Goal: Information Seeking & Learning: Learn about a topic

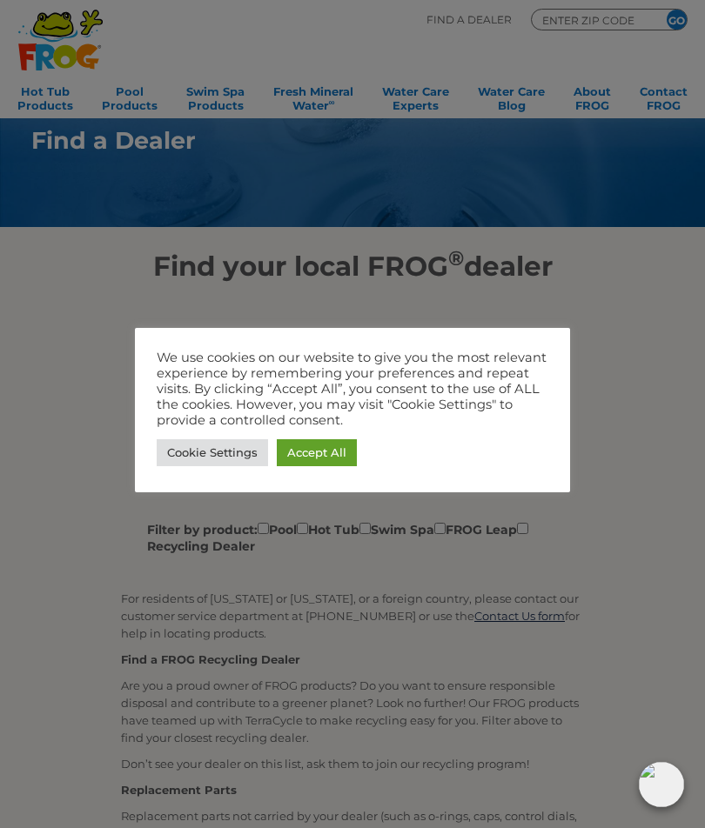
click at [632, 399] on div at bounding box center [352, 414] width 705 height 828
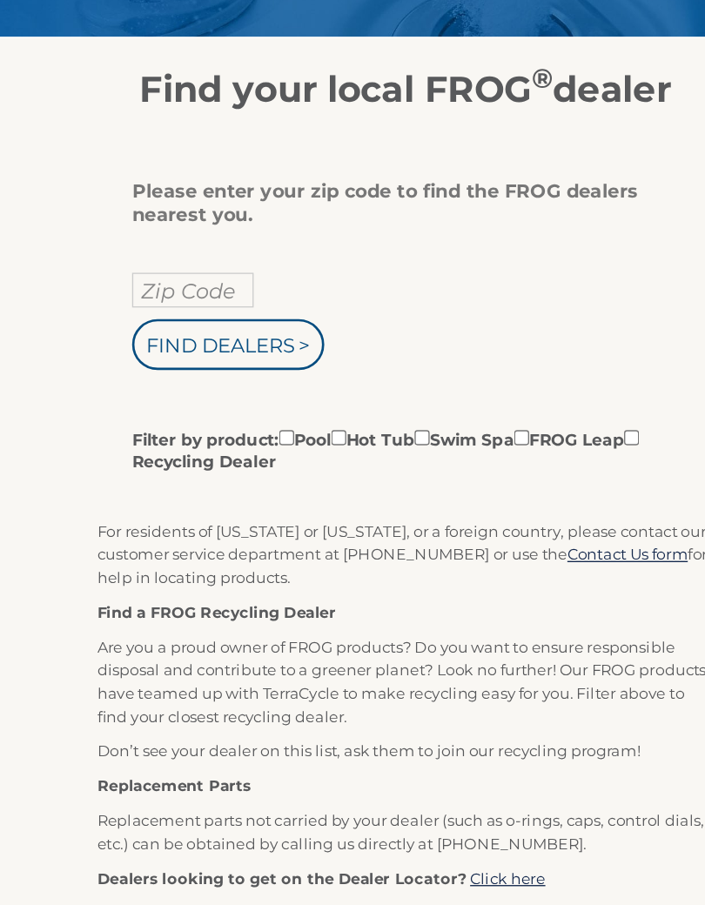
scroll to position [51, 0]
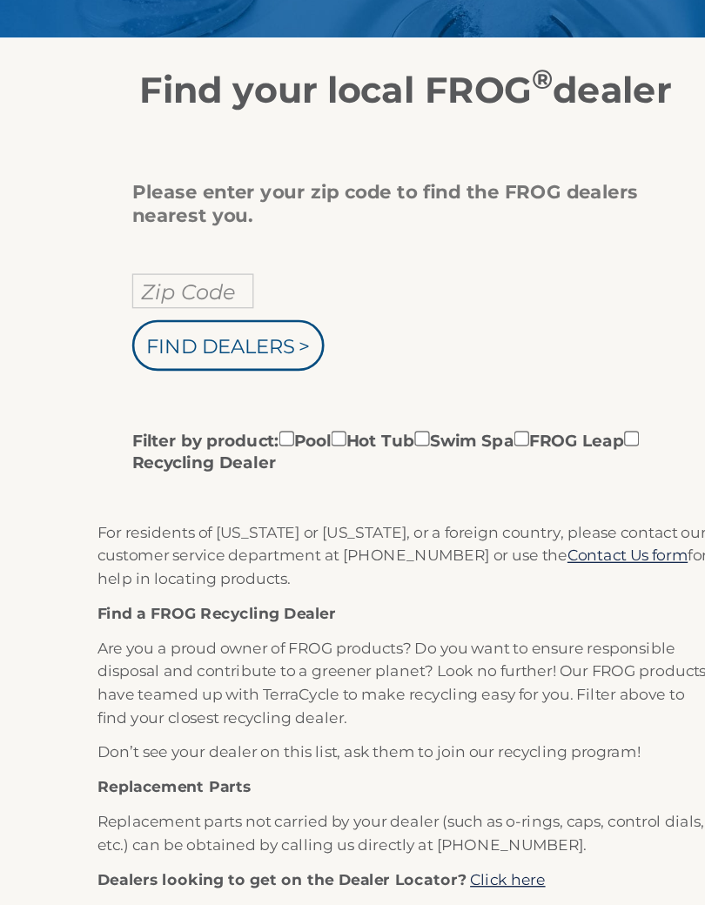
click at [147, 353] on input "Zip Code" at bounding box center [192, 366] width 91 height 26
type input "43615"
click at [197, 388] on input "Find Dealers >" at bounding box center [219, 407] width 144 height 38
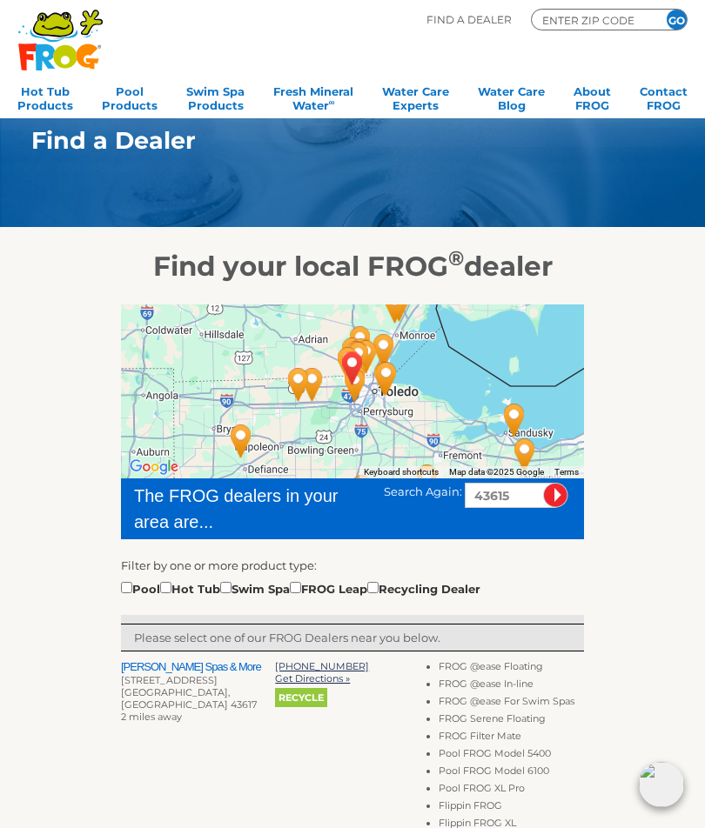
click at [171, 590] on input "checkbox" at bounding box center [165, 587] width 11 height 11
checkbox input "true"
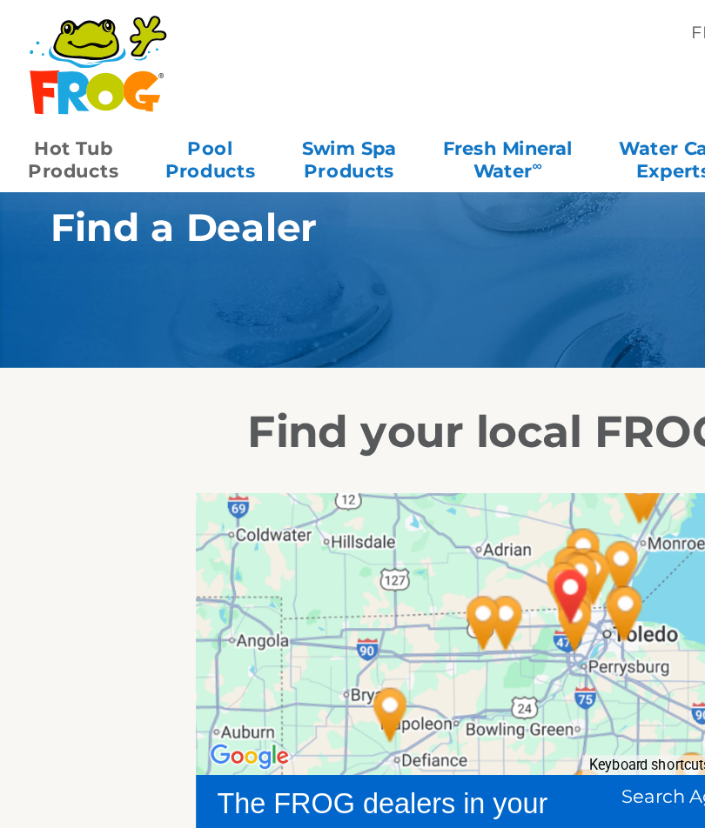
click at [52, 106] on link "Hot Tub Products" at bounding box center [45, 96] width 56 height 35
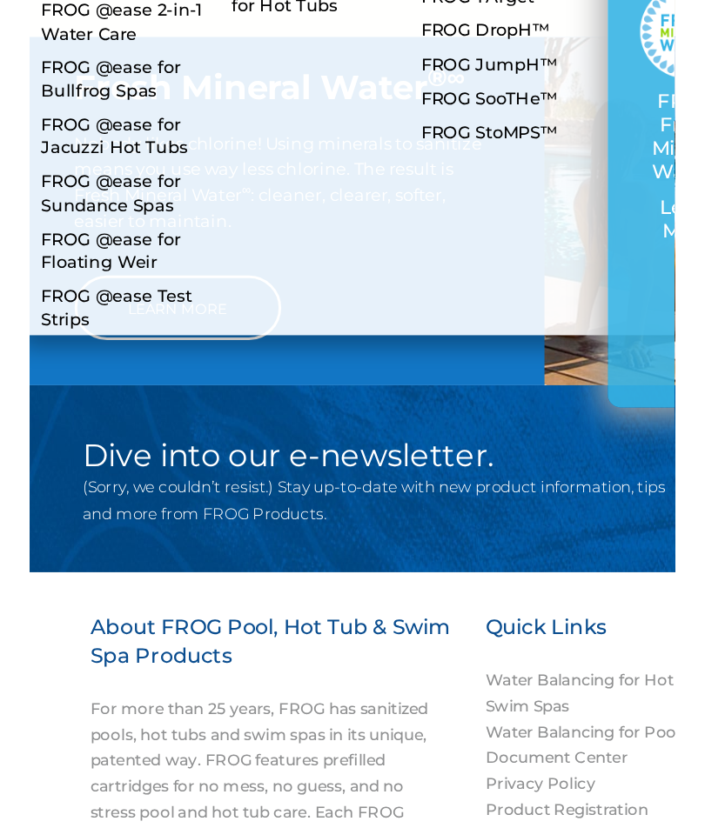
scroll to position [1079, 0]
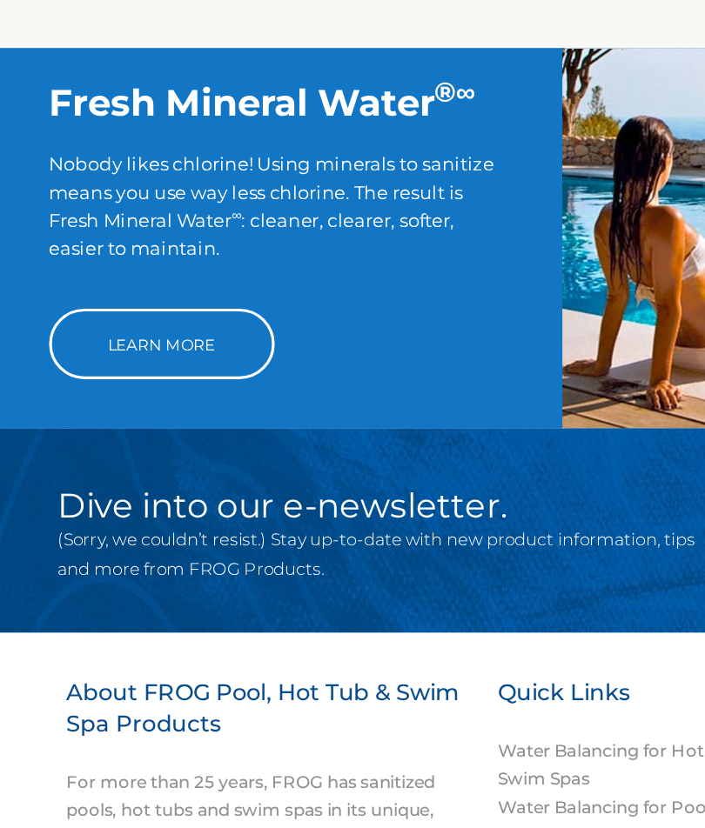
click at [118, 508] on link "Learn More" at bounding box center [105, 529] width 139 height 43
click at [105, 508] on link "Learn More" at bounding box center [105, 529] width 139 height 43
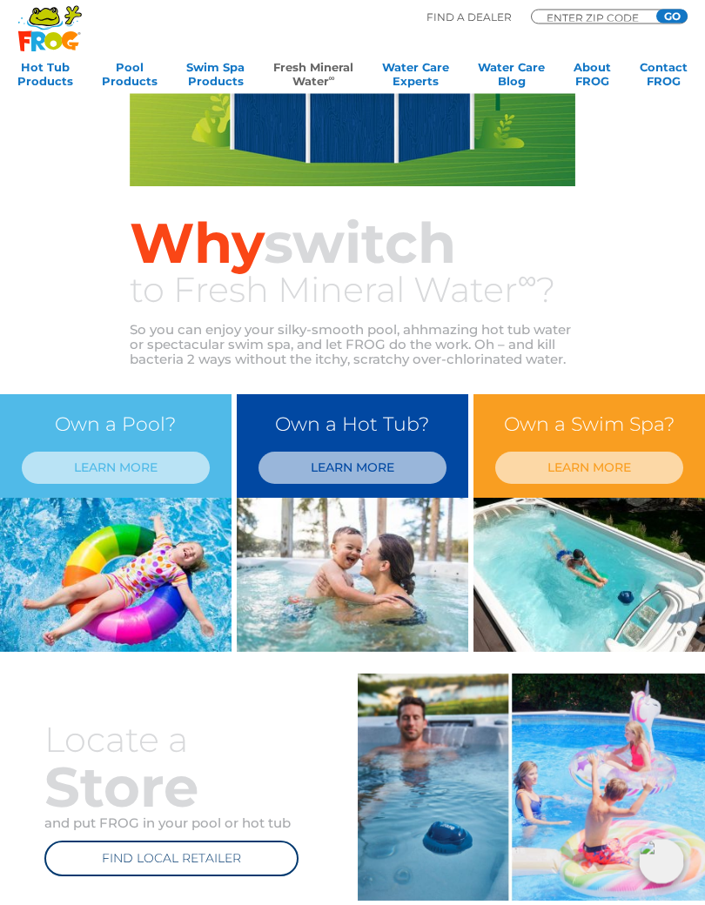
scroll to position [278, 0]
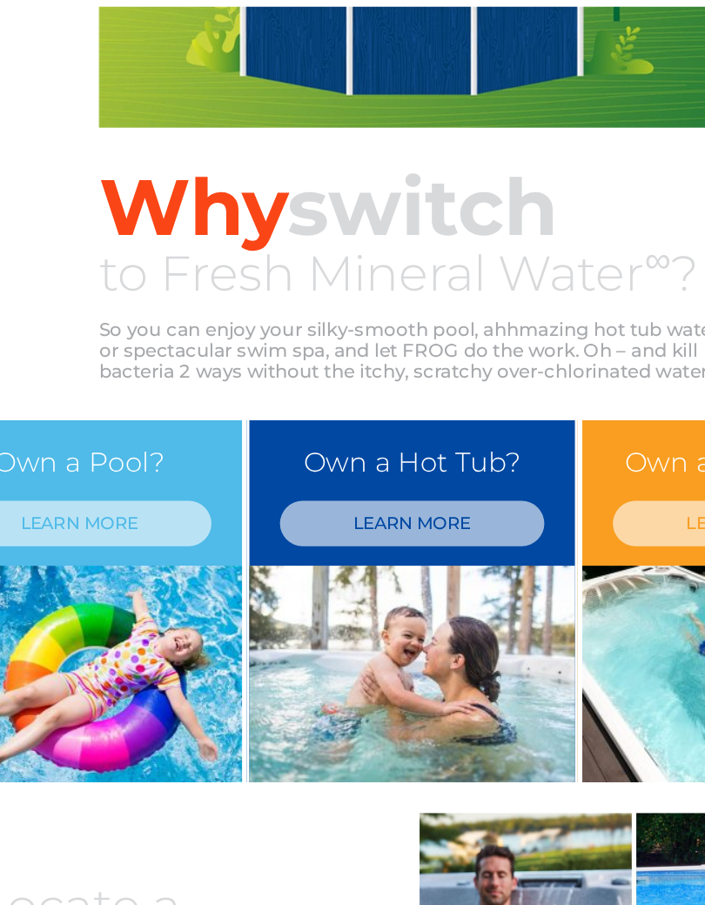
click at [316, 445] on link "LEARN MORE" at bounding box center [352, 461] width 188 height 32
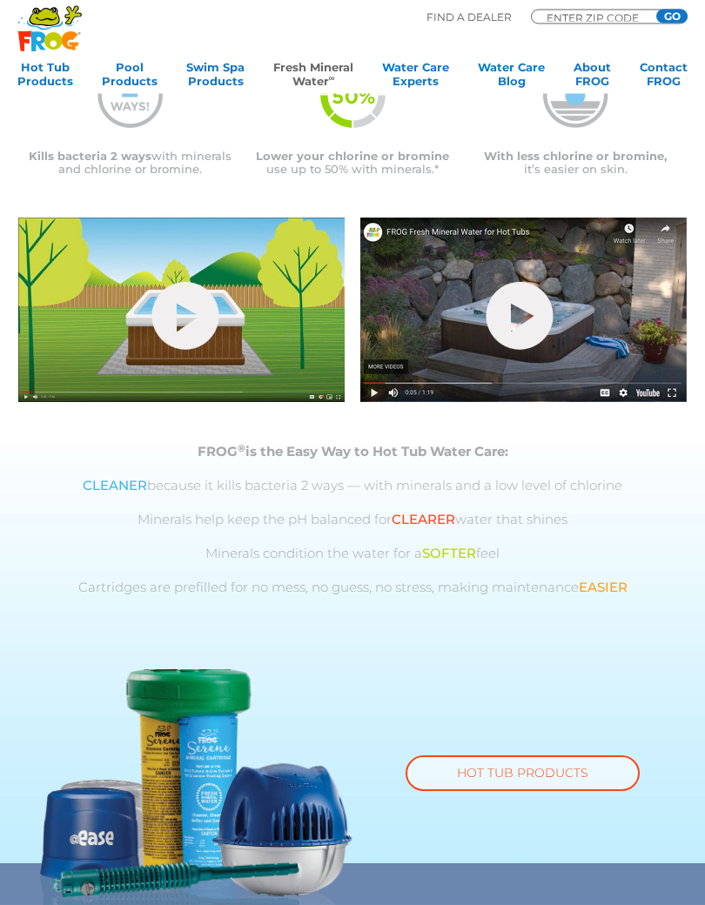
scroll to position [422, 0]
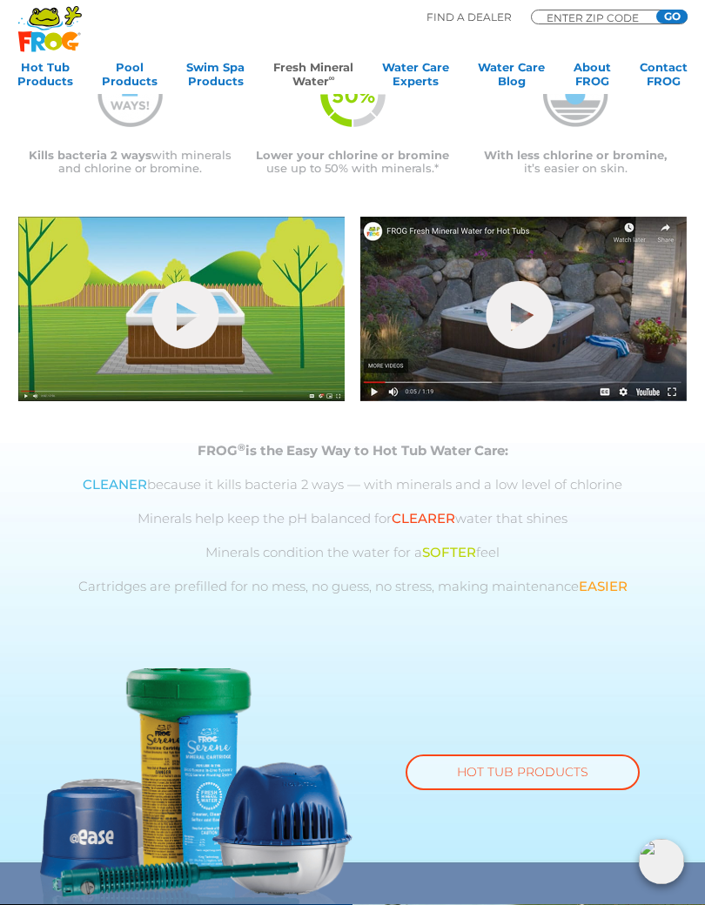
click at [177, 324] on link "hide-me" at bounding box center [185, 315] width 67 height 68
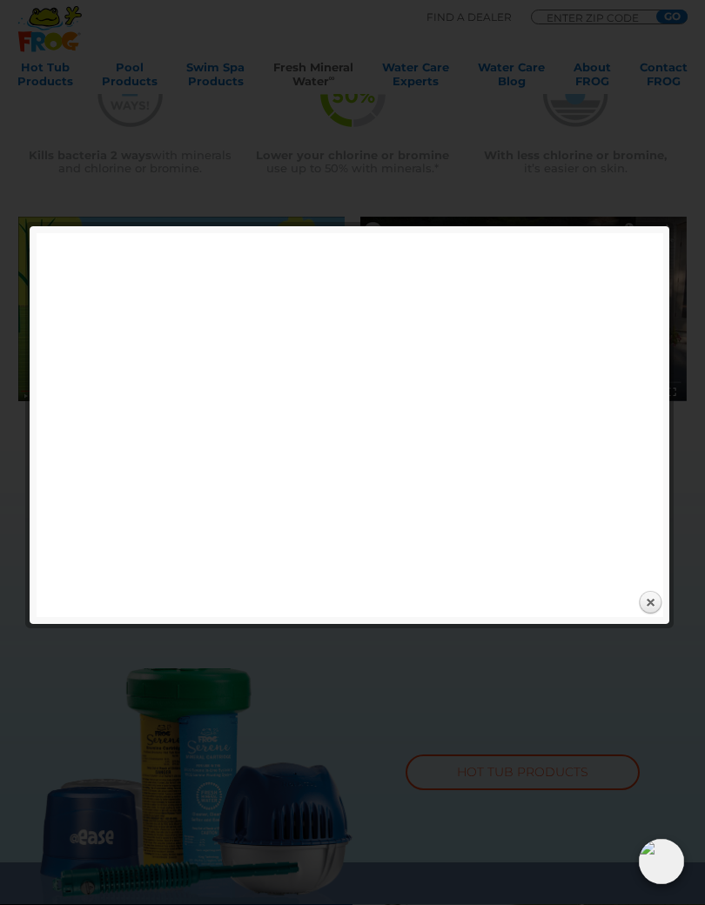
click at [652, 596] on link "Close" at bounding box center [650, 603] width 26 height 26
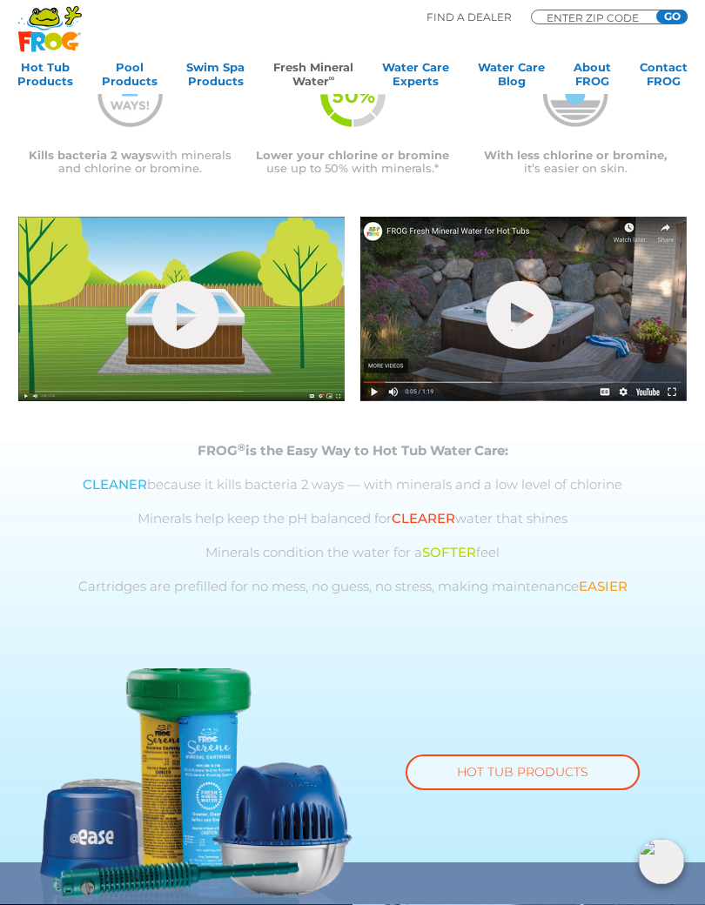
click at [540, 311] on link "hide-me" at bounding box center [519, 315] width 67 height 68
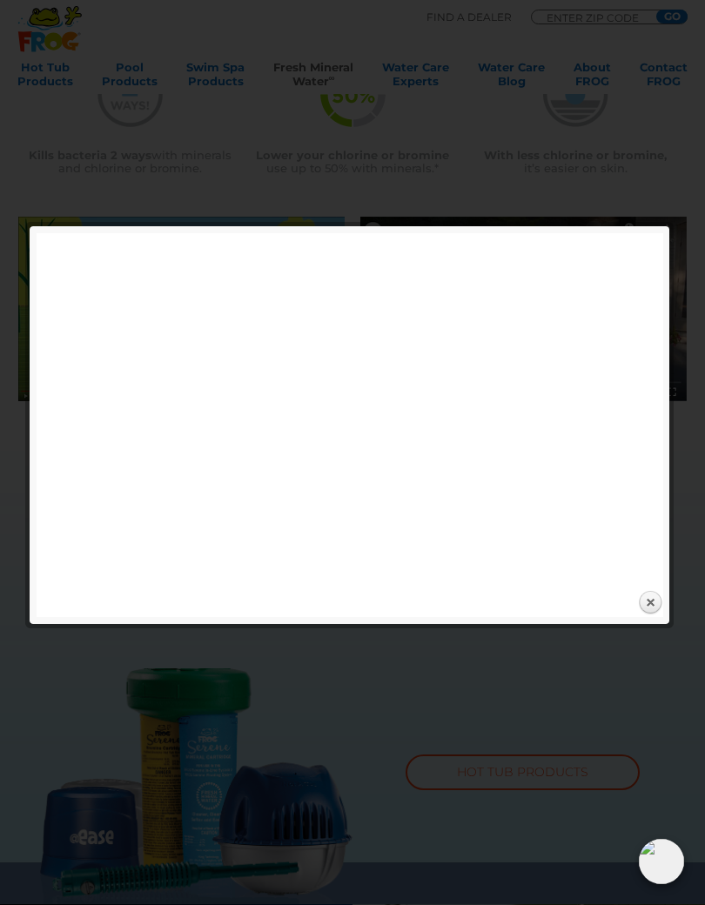
click at [646, 610] on link "Close" at bounding box center [650, 603] width 26 height 26
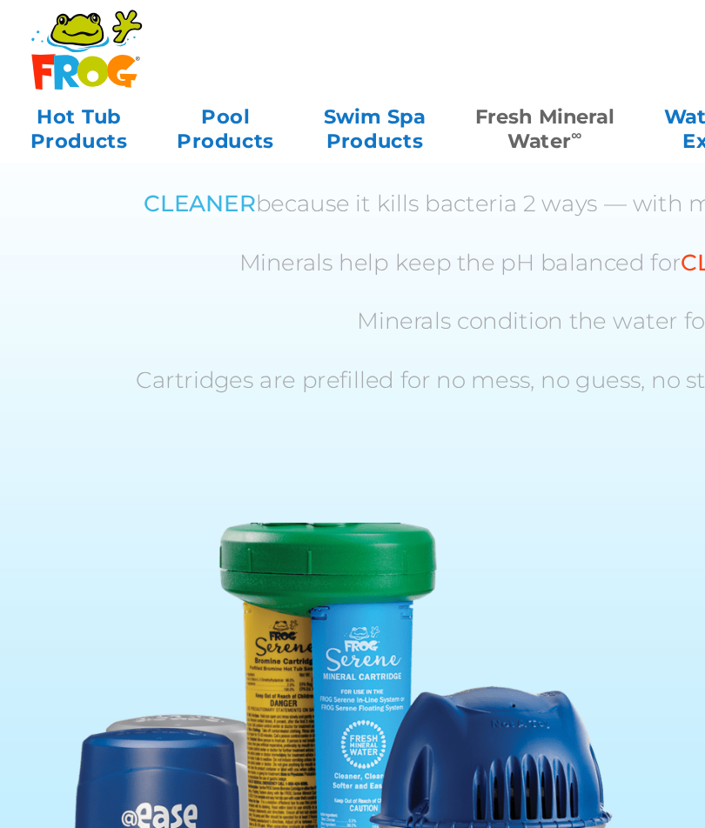
scroll to position [760, 0]
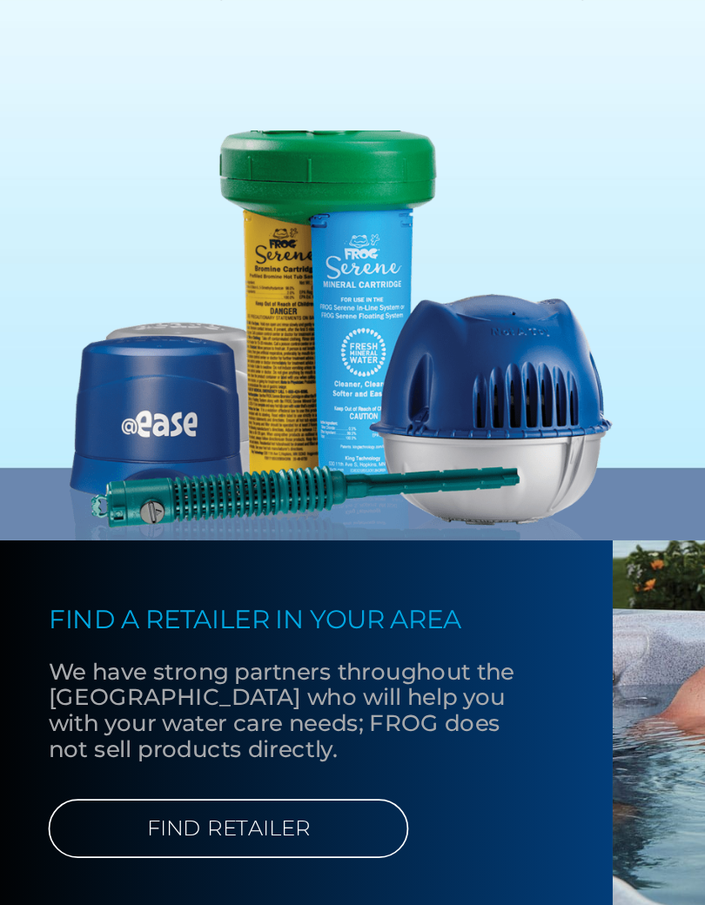
click at [294, 330] on img at bounding box center [196, 448] width 312 height 236
click at [295, 330] on img at bounding box center [196, 448] width 312 height 236
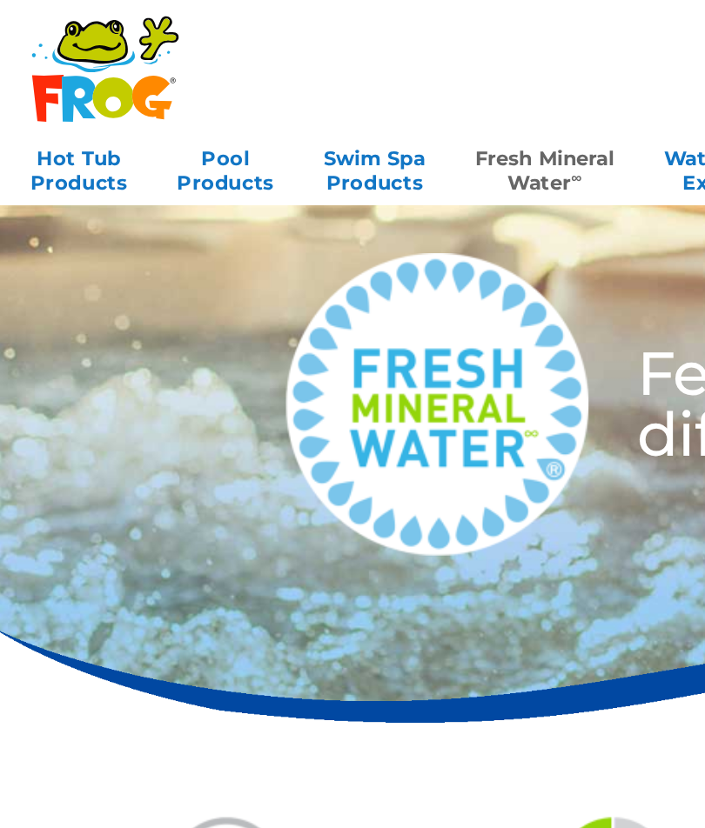
scroll to position [0, 0]
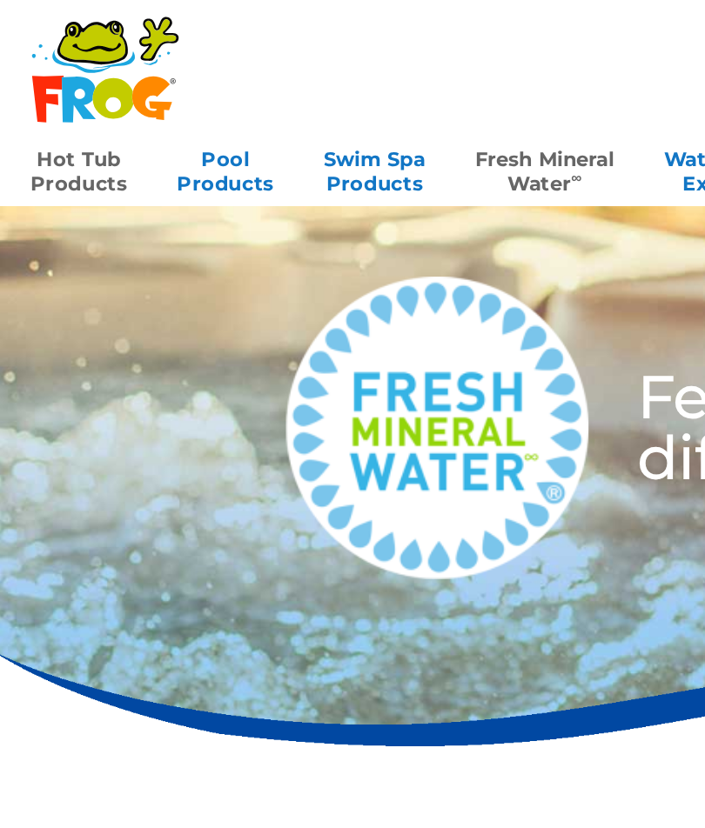
click at [52, 97] on link "Hot Tub Products" at bounding box center [45, 96] width 56 height 35
